Goal: Task Accomplishment & Management: Manage account settings

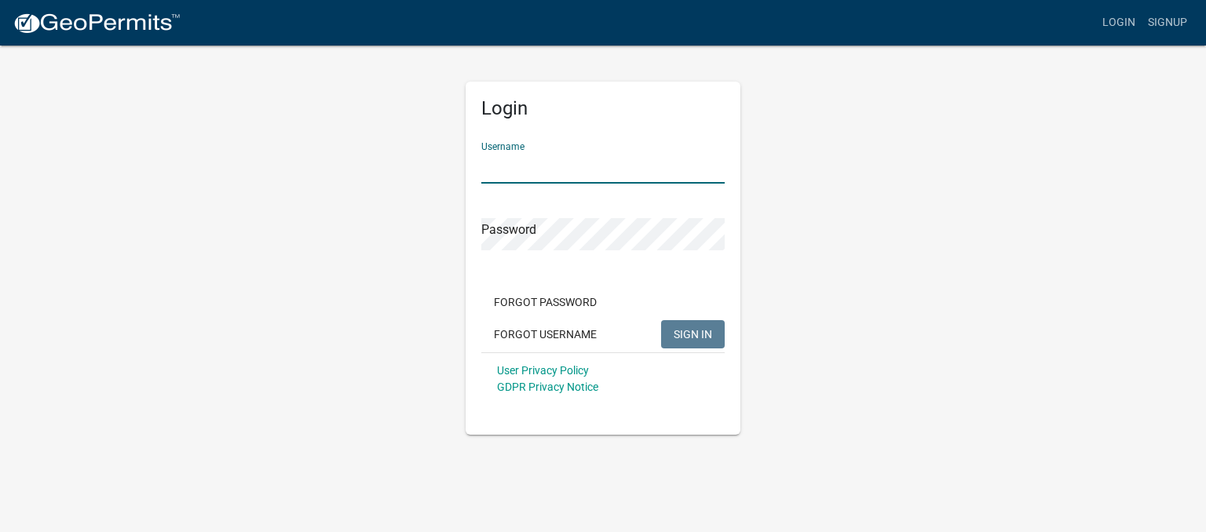
click at [543, 157] on input "Username" at bounding box center [602, 168] width 243 height 32
type input "[EMAIL_ADDRESS][DOMAIN_NAME]"
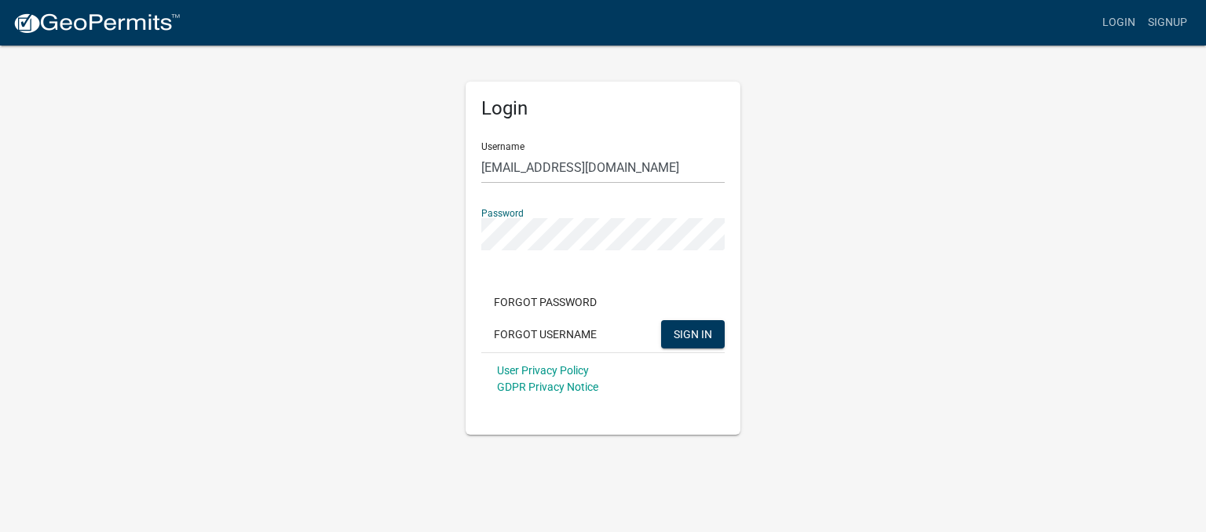
click at [661, 320] on button "SIGN IN" at bounding box center [693, 334] width 64 height 28
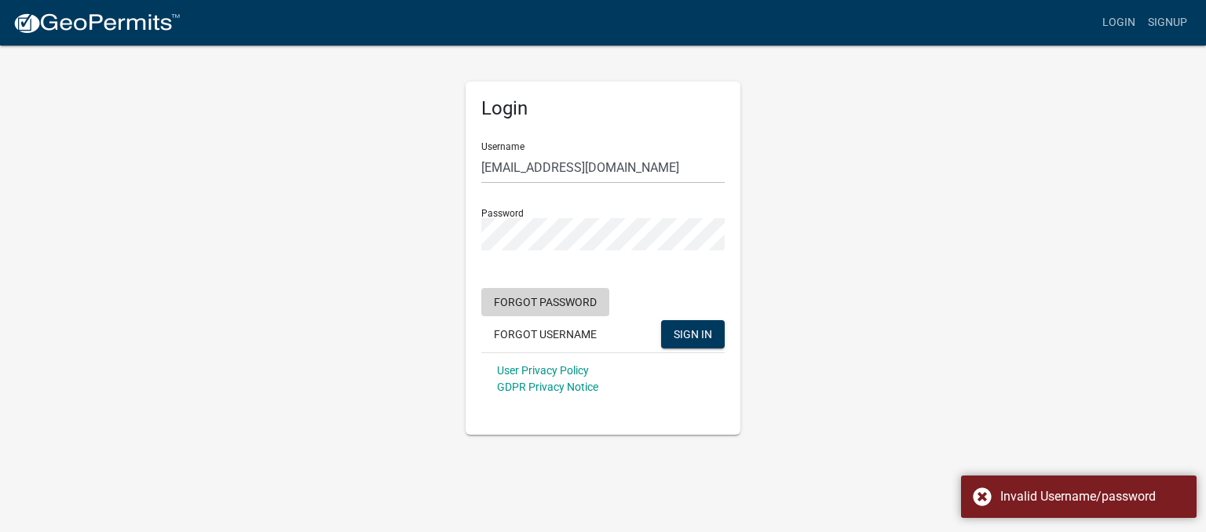
click at [547, 299] on button "Forgot Password" at bounding box center [545, 302] width 128 height 28
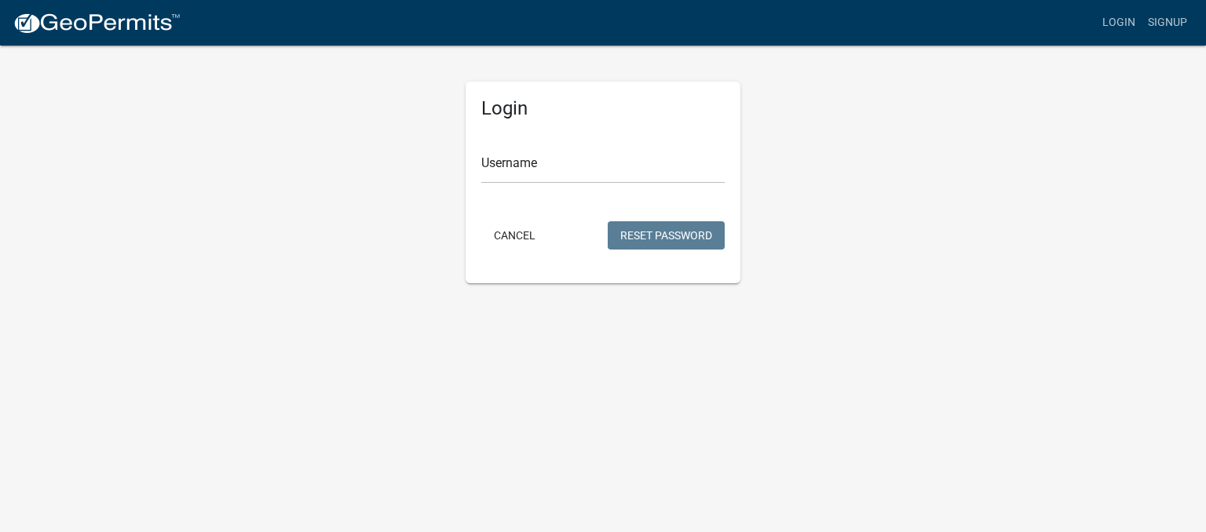
click at [537, 185] on form "Username Cancel Reset Password" at bounding box center [602, 192] width 243 height 124
click at [537, 167] on input "Username" at bounding box center [602, 168] width 243 height 32
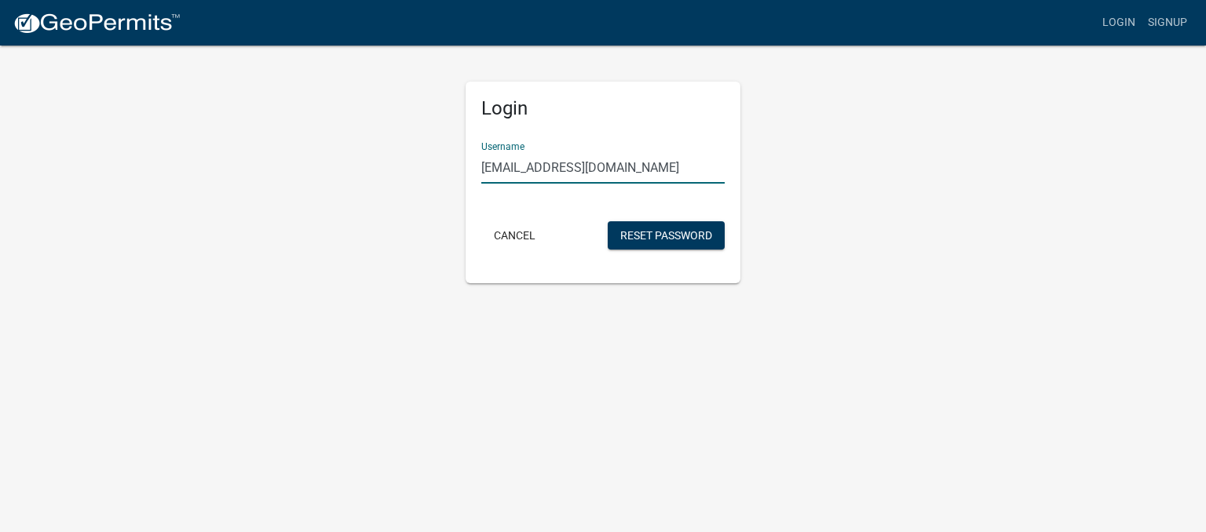
type input "[EMAIL_ADDRESS][DOMAIN_NAME]"
click at [608, 221] on button "Reset Password" at bounding box center [666, 235] width 117 height 28
